Goal: Information Seeking & Learning: Learn about a topic

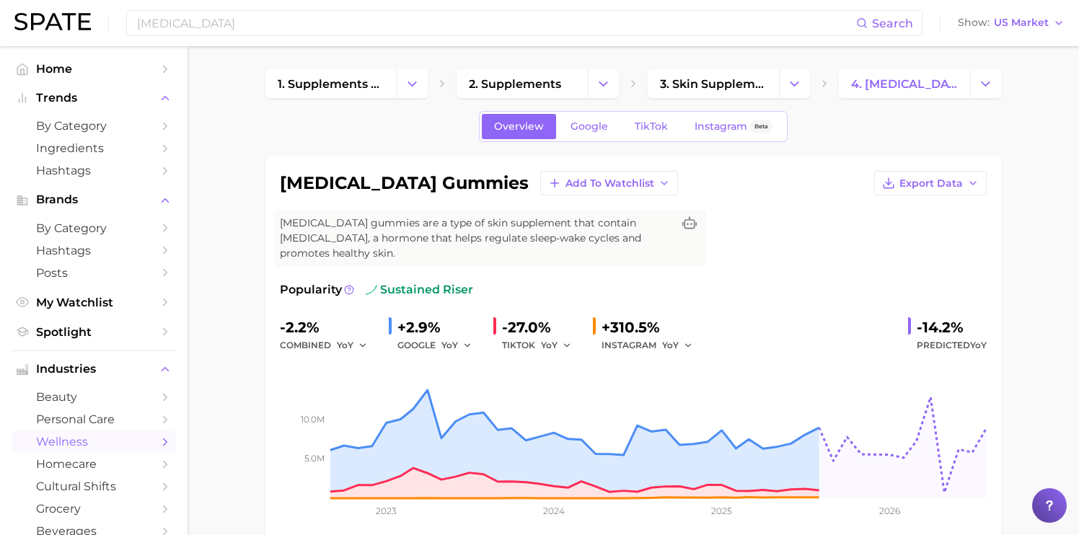
scroll to position [58, 0]
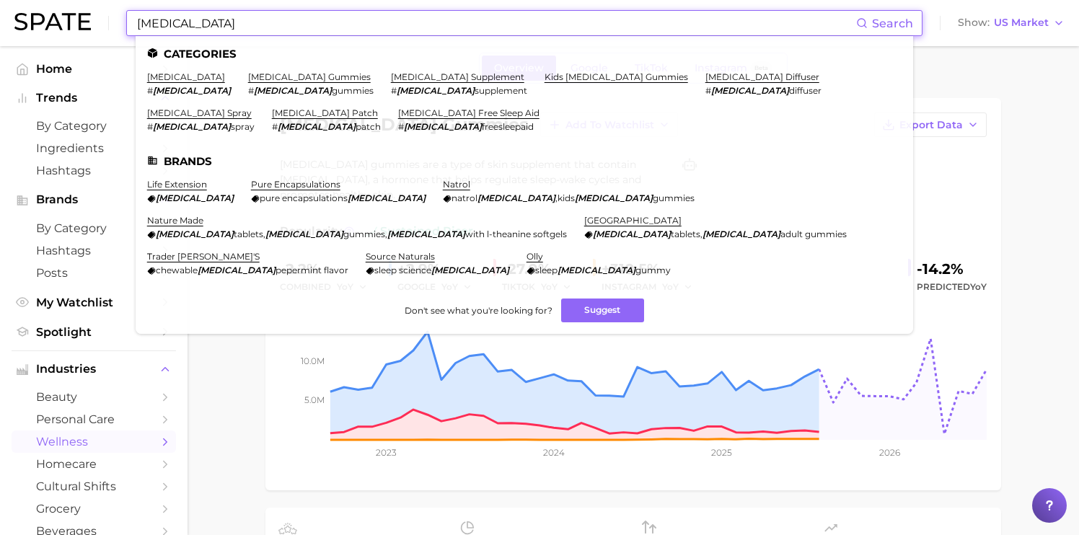
click at [213, 30] on input "[MEDICAL_DATA]" at bounding box center [496, 23] width 720 height 25
drag, startPoint x: 213, startPoint y: 30, endPoint x: 43, endPoint y: 9, distance: 172.2
click at [43, 10] on div "[MEDICAL_DATA] Search Categories [MEDICAL_DATA] # [MEDICAL_DATA] [MEDICAL_DATA]…" at bounding box center [539, 23] width 1050 height 46
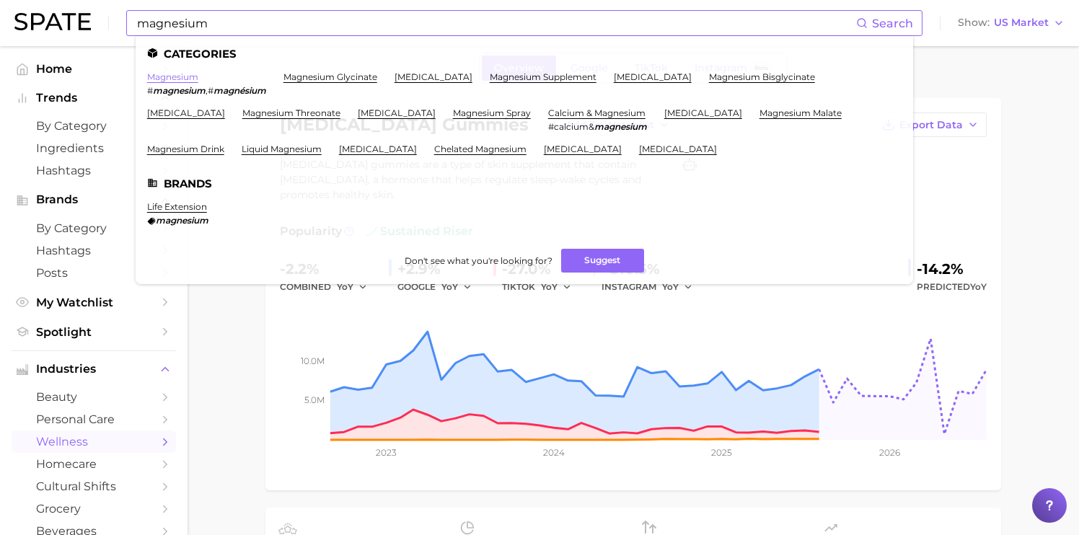
click at [181, 76] on link "magnesium" at bounding box center [172, 76] width 51 height 11
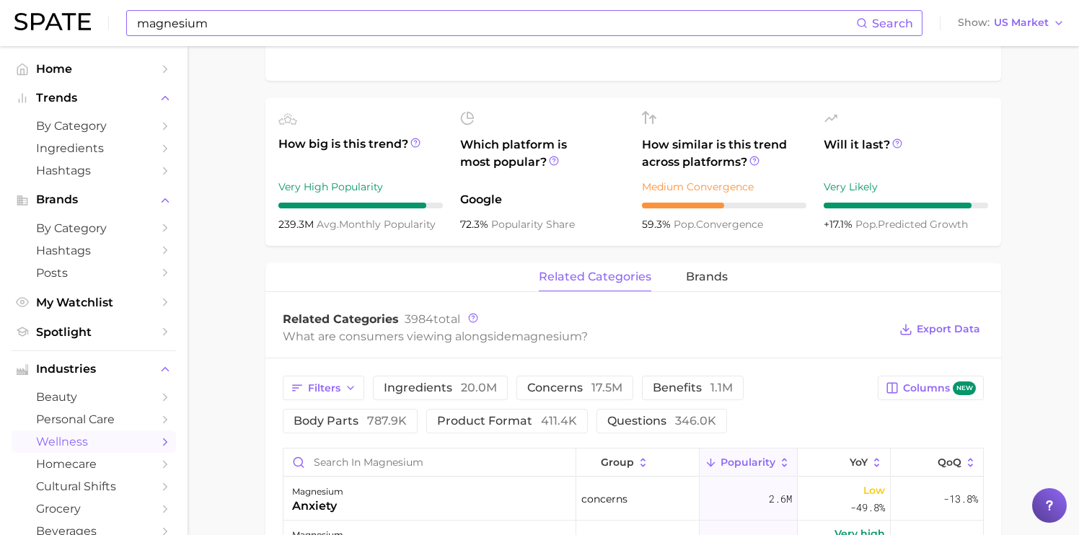
scroll to position [472, 0]
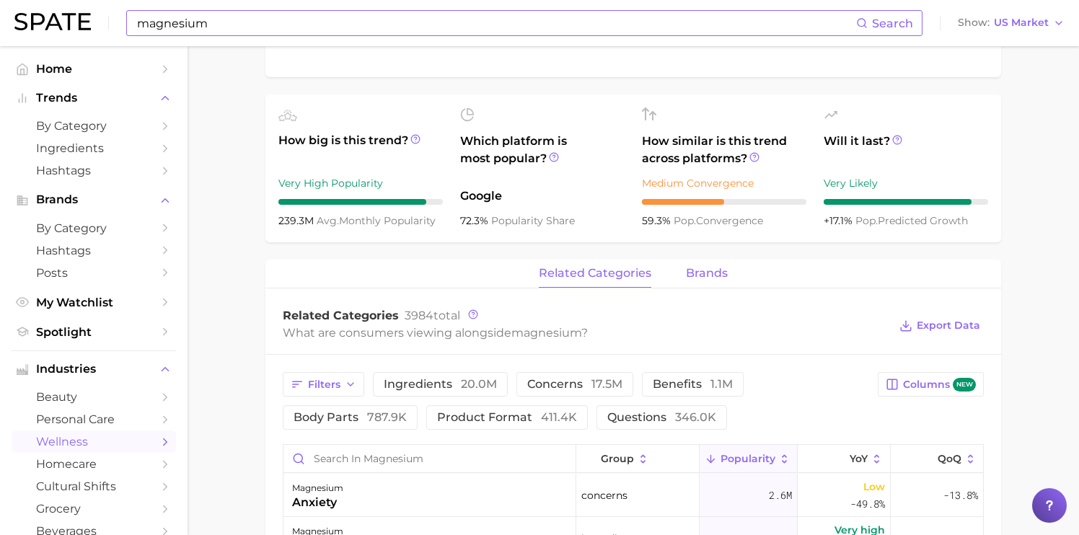
click at [709, 274] on span "brands" at bounding box center [707, 273] width 42 height 13
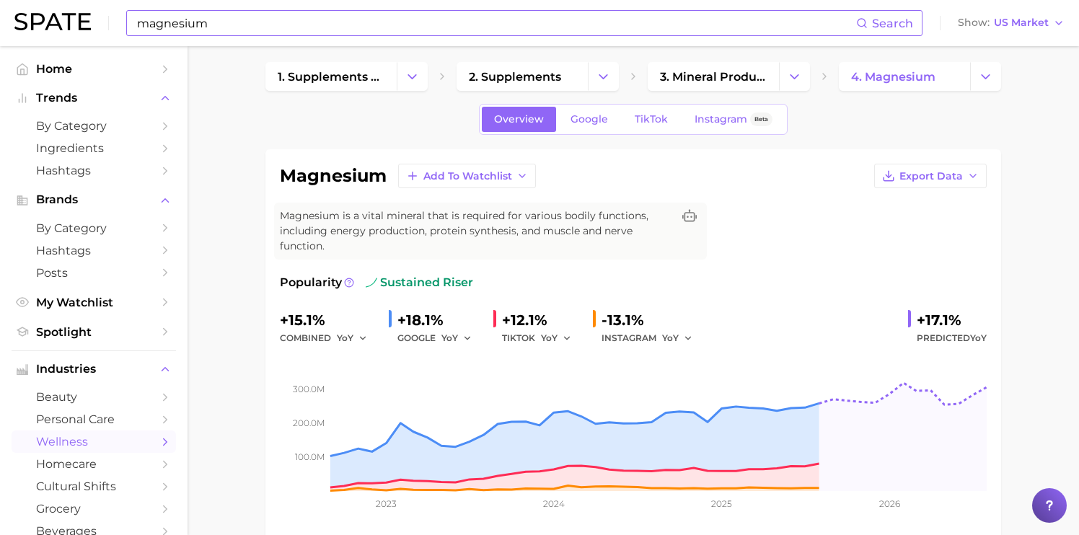
scroll to position [0, 0]
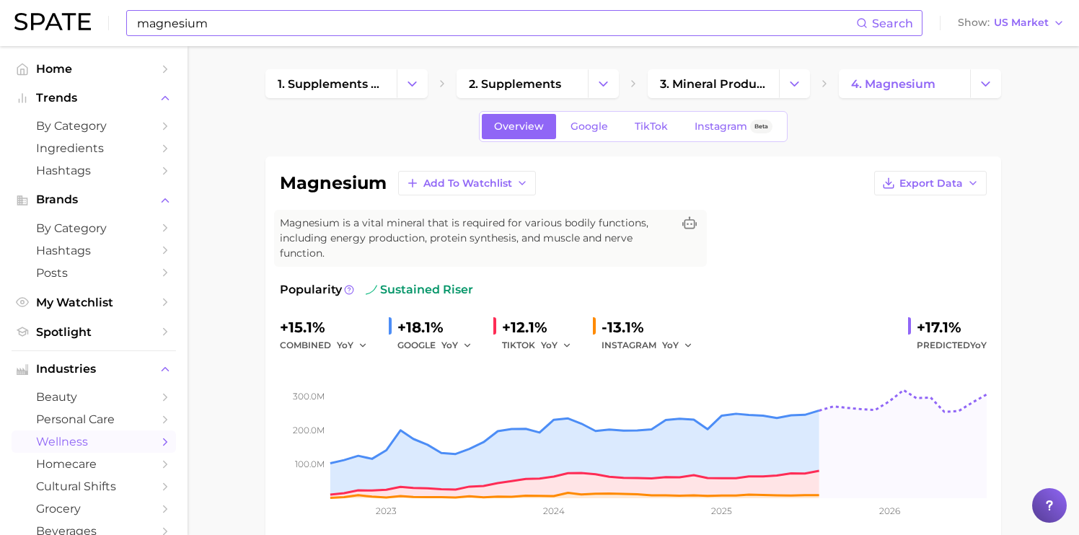
click at [229, 26] on input "magnesium" at bounding box center [496, 23] width 720 height 25
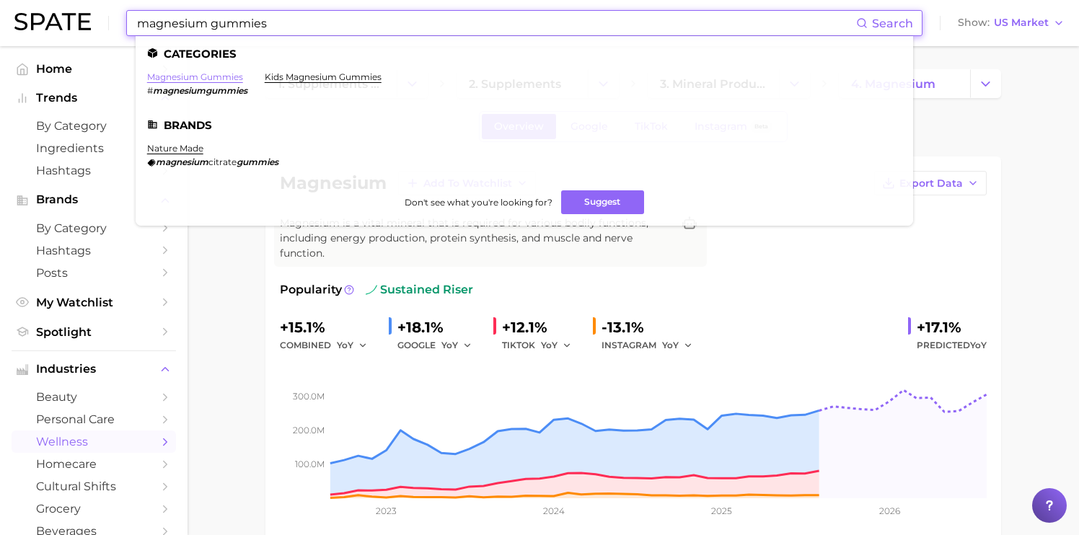
click at [220, 76] on link "magnesium gummies" at bounding box center [195, 76] width 96 height 11
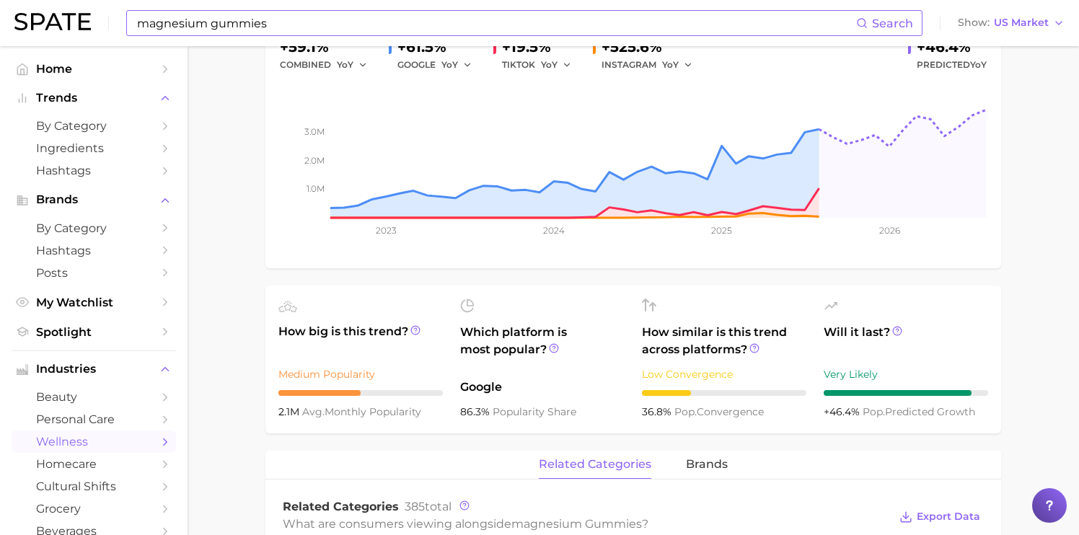
scroll to position [299, 0]
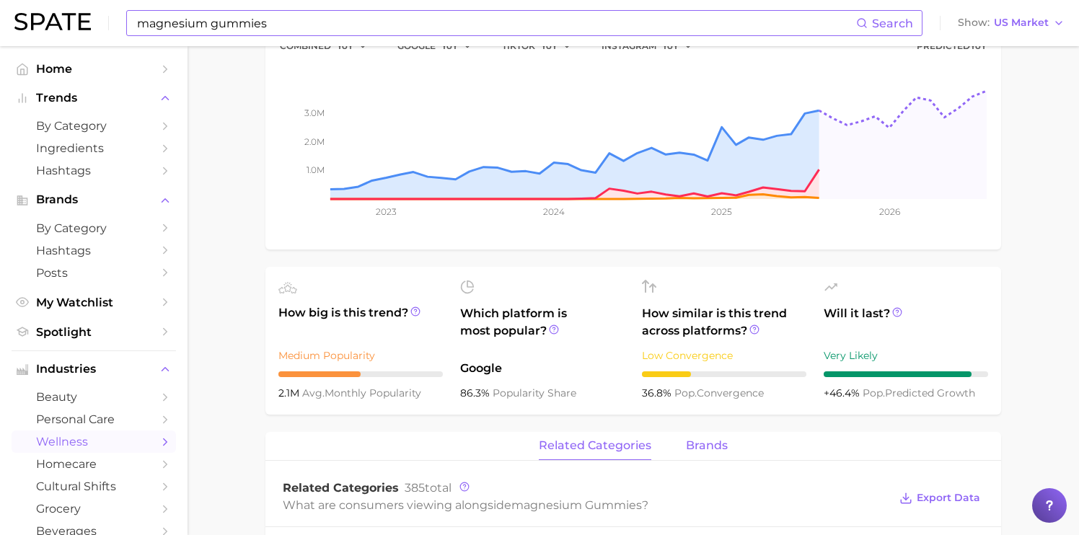
click at [699, 443] on span "brands" at bounding box center [707, 445] width 42 height 13
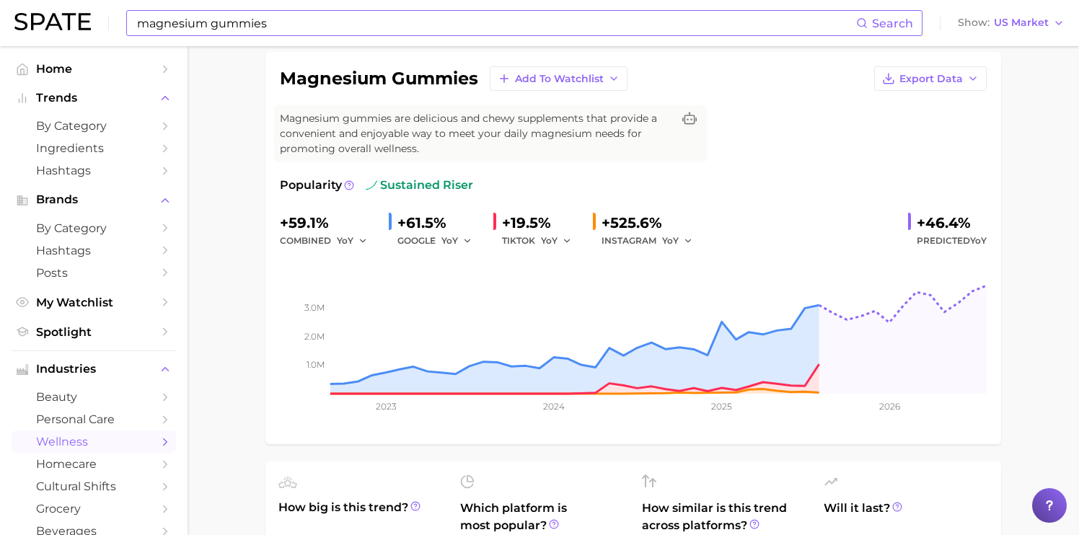
scroll to position [0, 0]
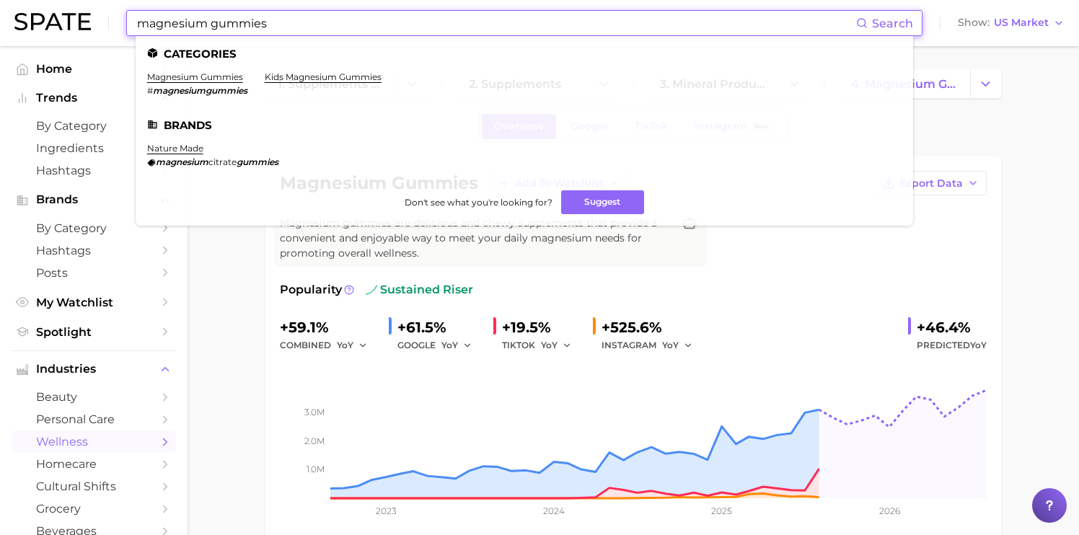
drag, startPoint x: 210, startPoint y: 23, endPoint x: 114, endPoint y: -9, distance: 101.0
click at [114, 0] on html "magnesium gummies Search Categories magnesium gummies # magnesiumgummies kids m…" at bounding box center [539, 267] width 1079 height 535
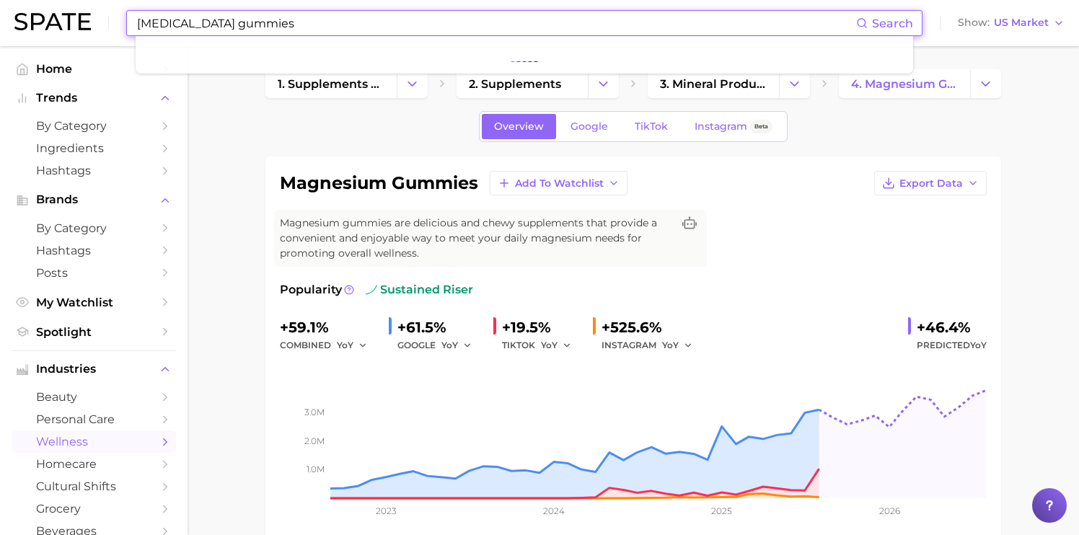
type input "[MEDICAL_DATA] gummies"
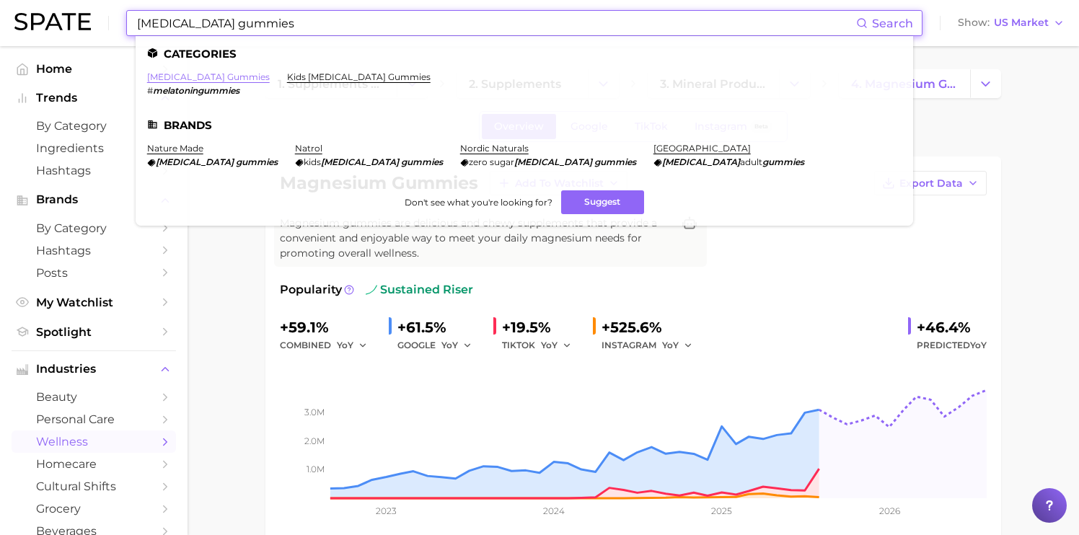
click at [167, 79] on link "[MEDICAL_DATA] gummies" at bounding box center [208, 76] width 123 height 11
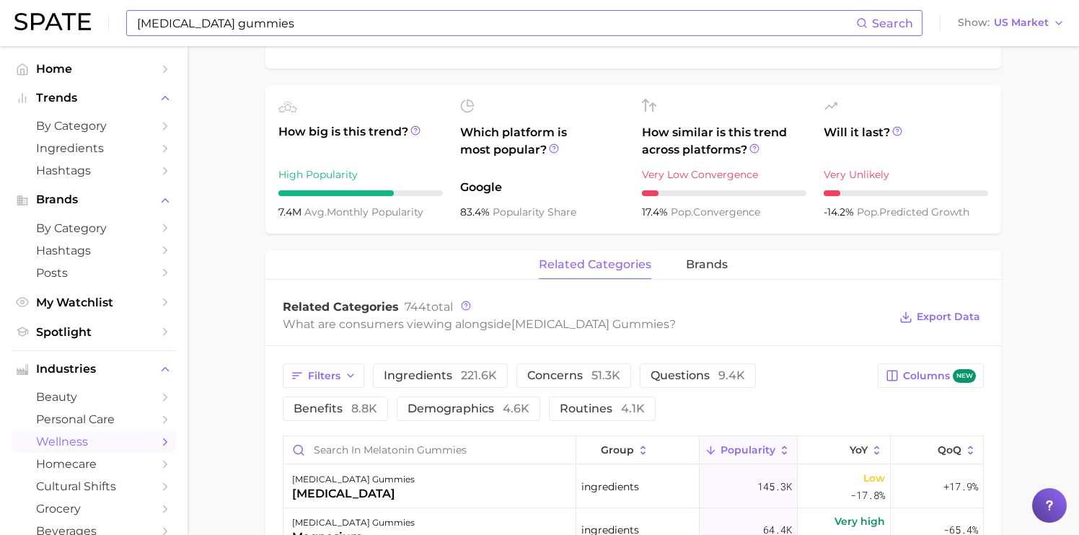
scroll to position [482, 0]
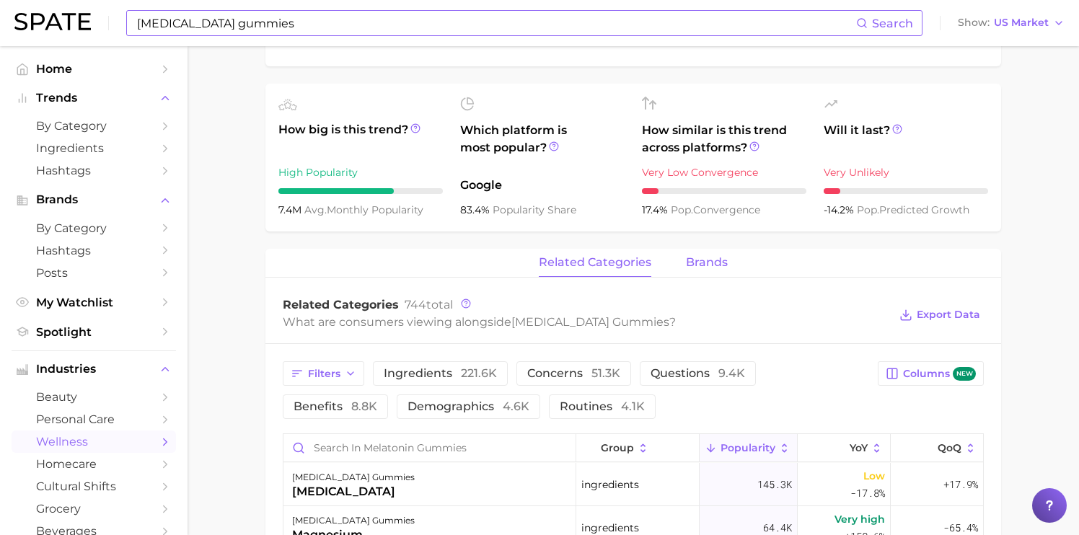
click at [700, 256] on span "brands" at bounding box center [707, 262] width 42 height 13
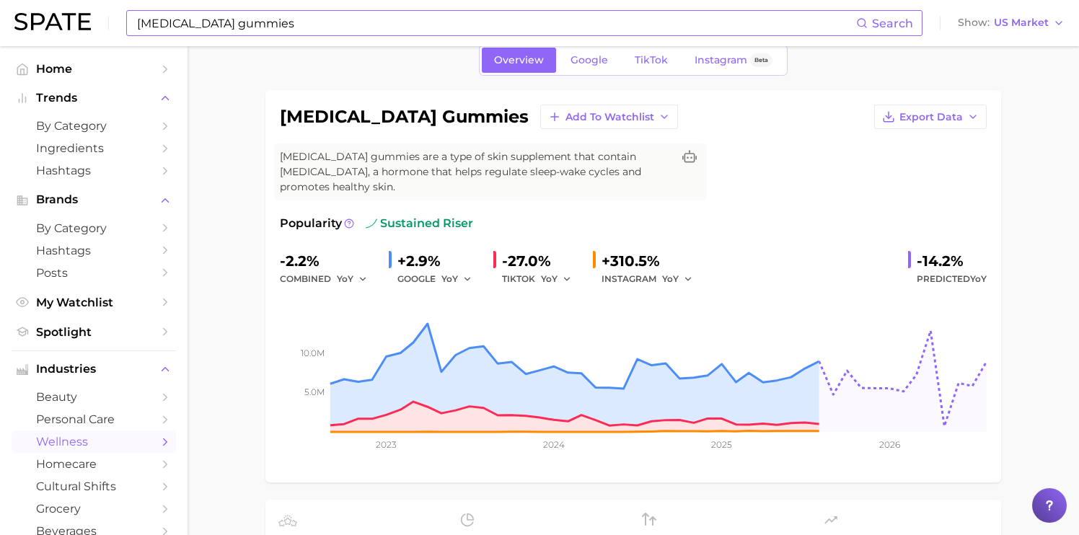
scroll to position [0, 0]
